Goal: Information Seeking & Learning: Find specific fact

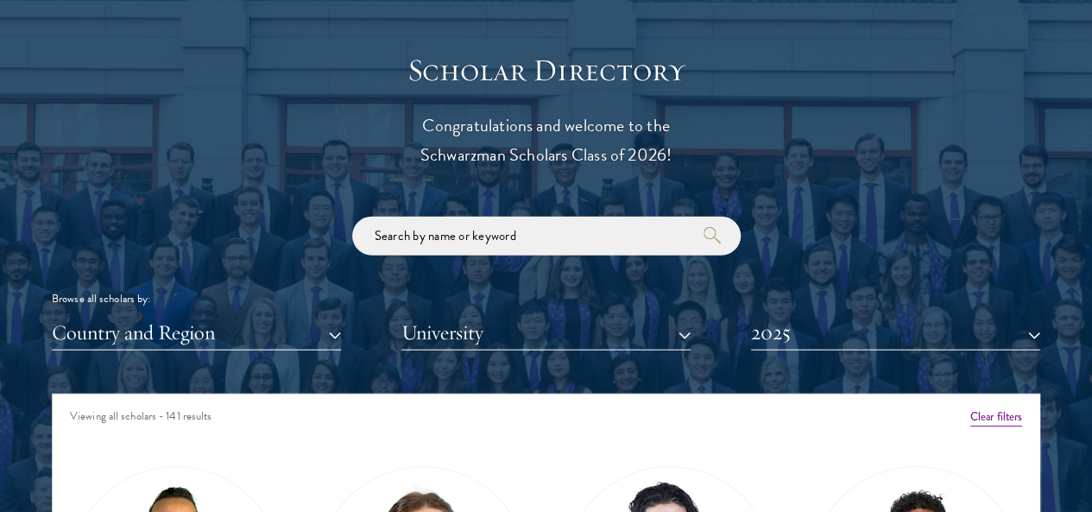
scroll to position [1985, 0]
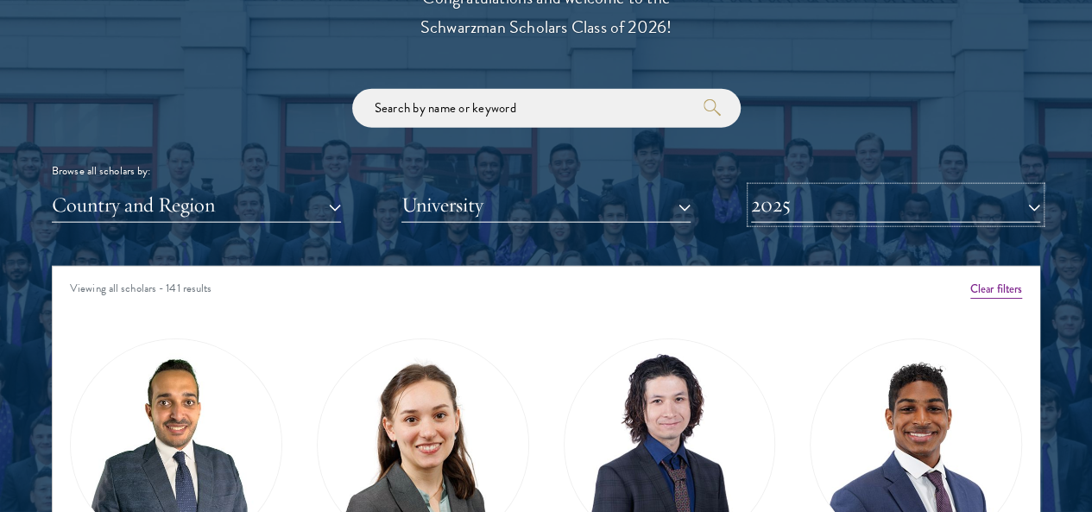
click at [846, 187] on button "2025" at bounding box center [895, 204] width 289 height 35
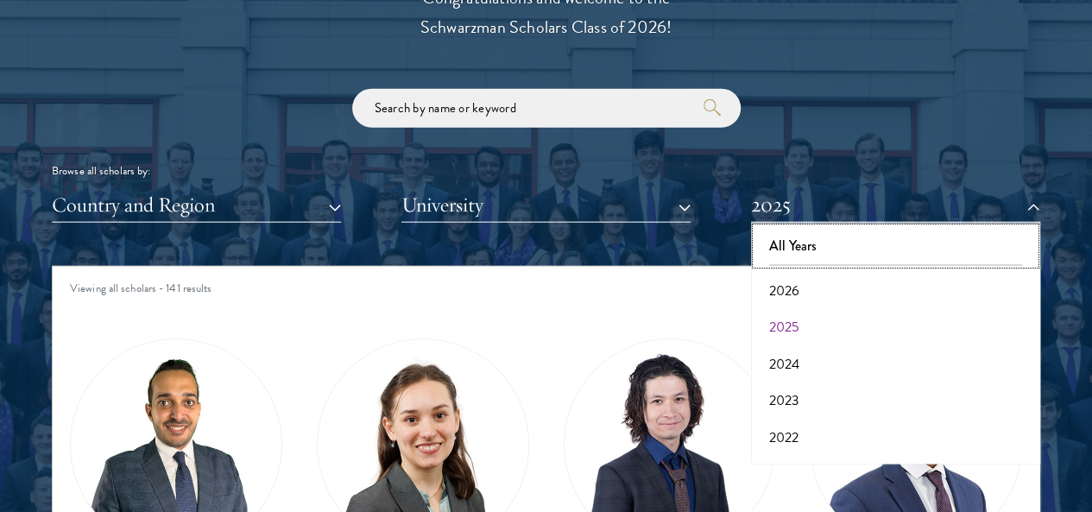
click at [837, 228] on button "All Years" at bounding box center [895, 246] width 279 height 36
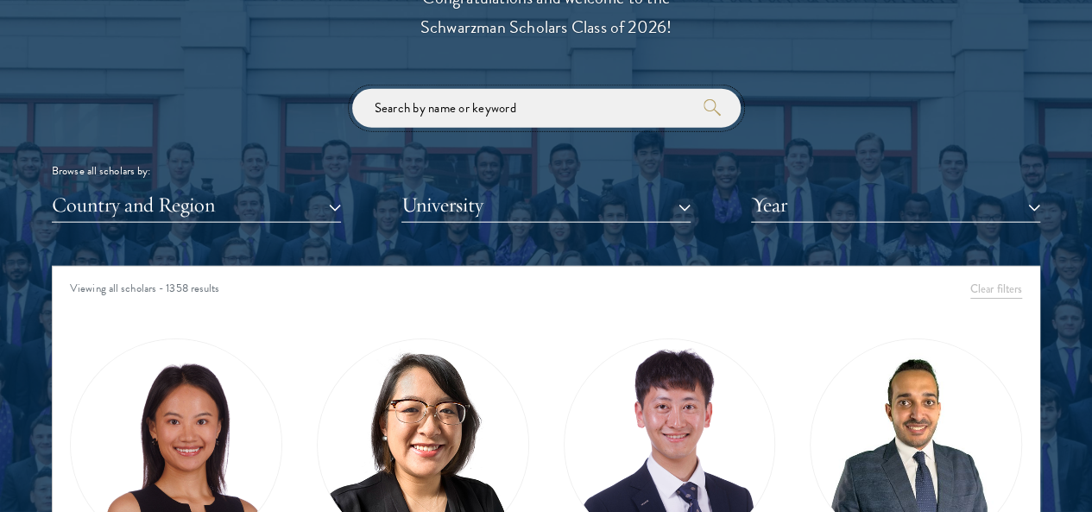
click at [426, 89] on input "search" at bounding box center [546, 108] width 388 height 39
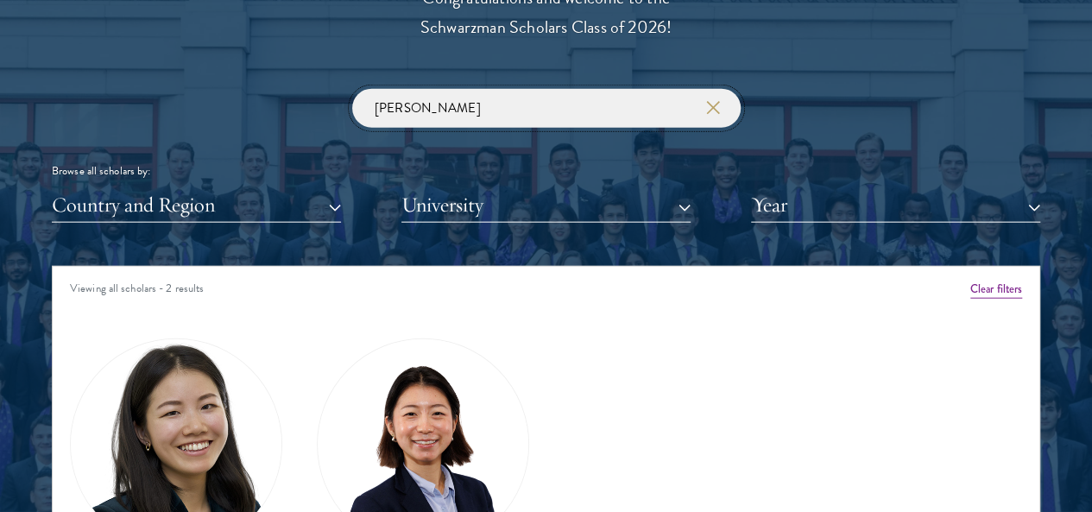
scroll to position [2071, 0]
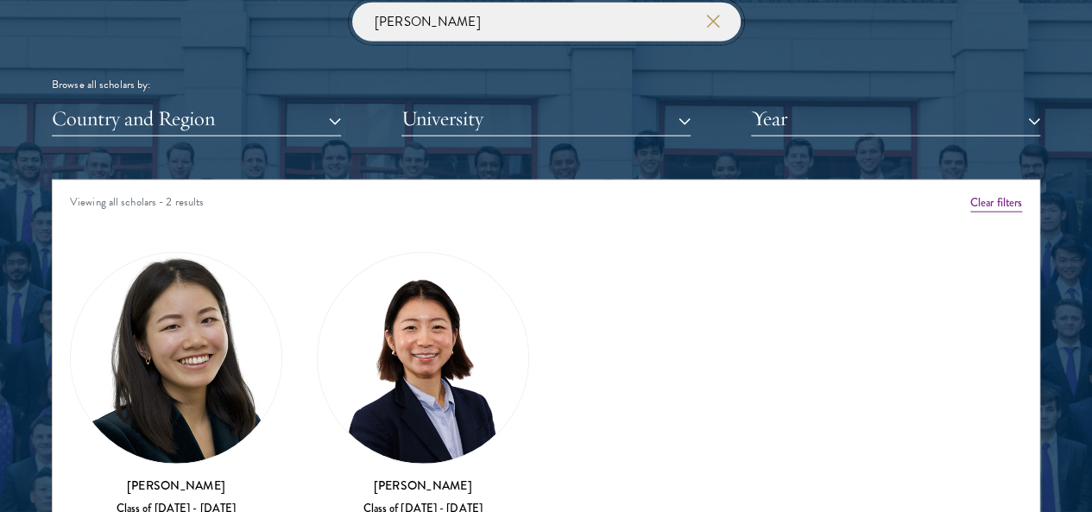
type input "[PERSON_NAME]"
click at [390, 298] on img at bounding box center [423, 358] width 211 height 211
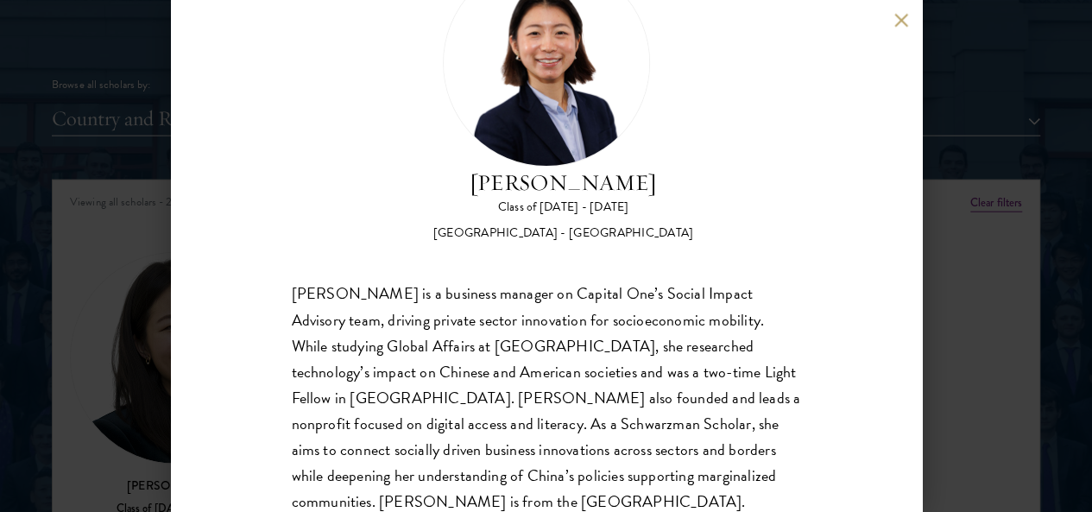
scroll to position [94, 0]
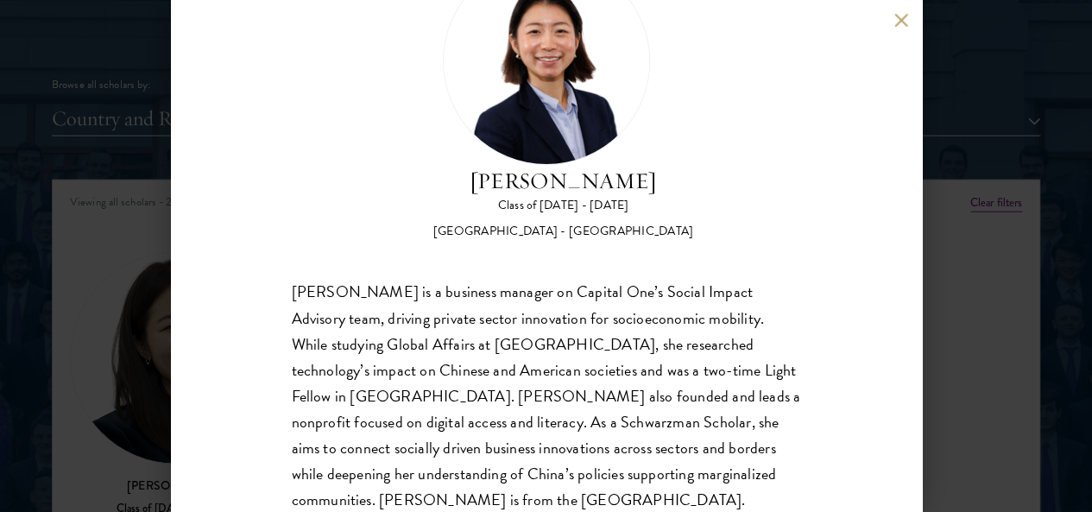
click at [892, 24] on div "[PERSON_NAME] Class of [DATE] - [DATE] [GEOGRAPHIC_DATA] - [GEOGRAPHIC_DATA] [P…" at bounding box center [546, 256] width 751 height 512
click at [902, 27] on button at bounding box center [901, 20] width 15 height 15
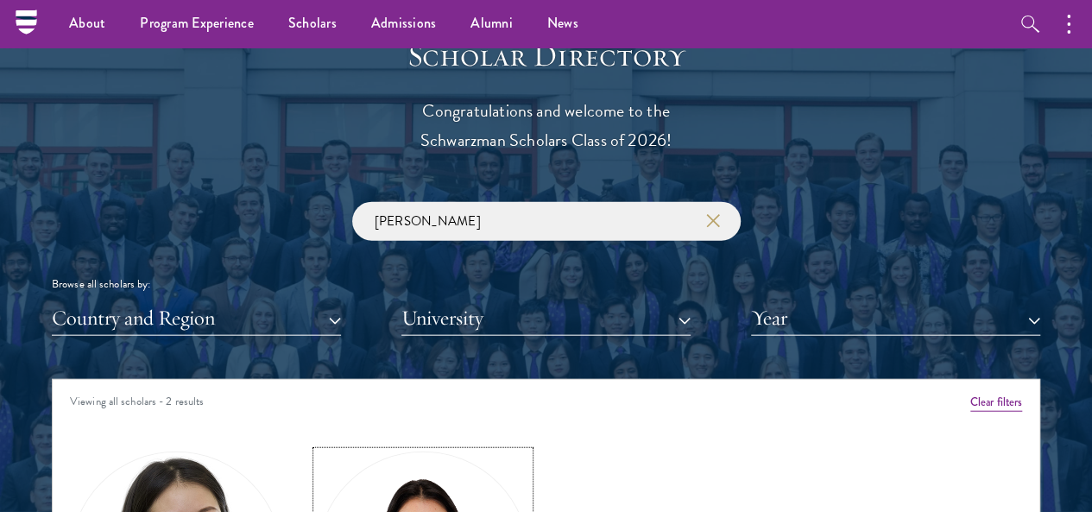
scroll to position [1554, 0]
